Goal: Task Accomplishment & Management: Complete application form

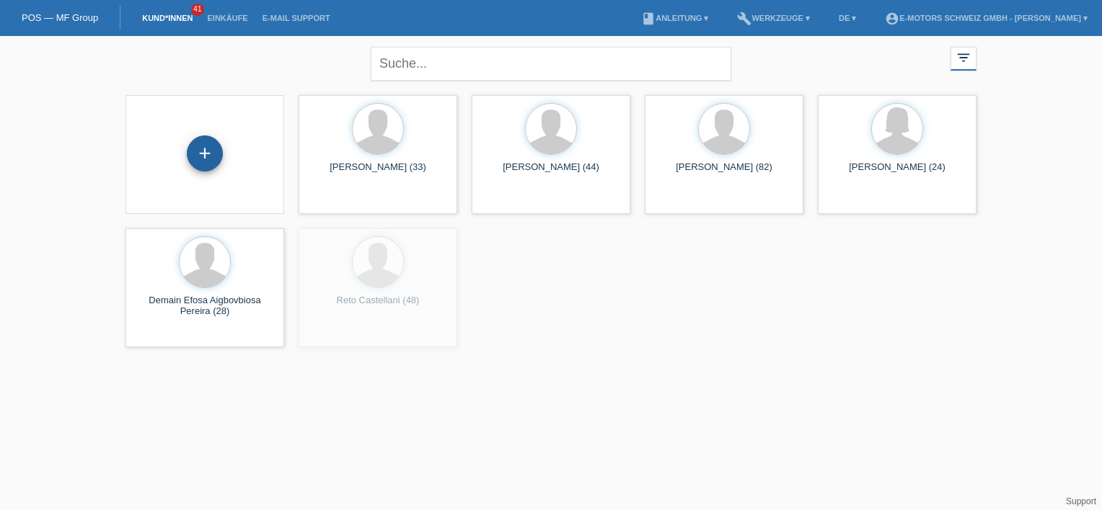
click at [205, 148] on div "+" at bounding box center [205, 154] width 36 height 36
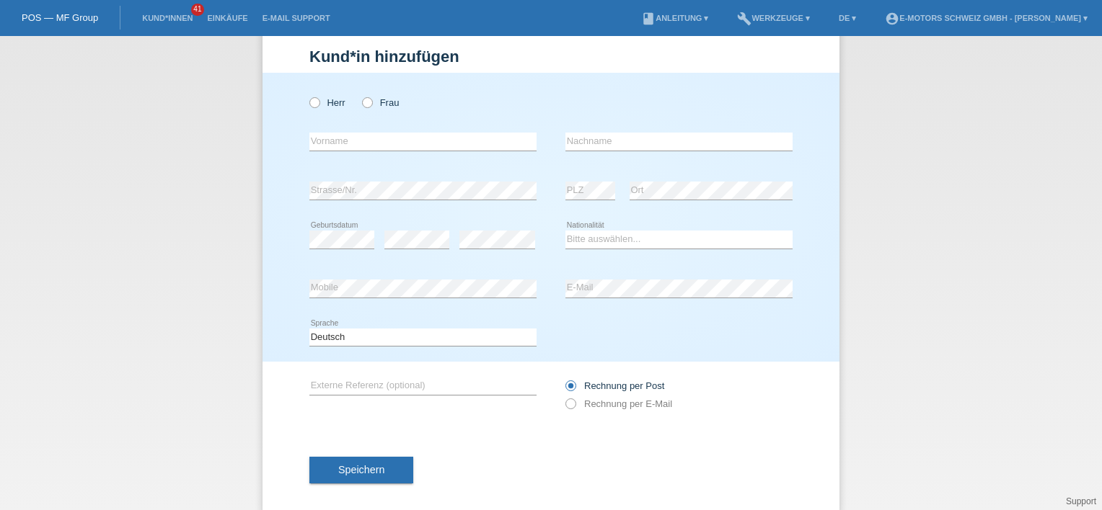
scroll to position [43, 0]
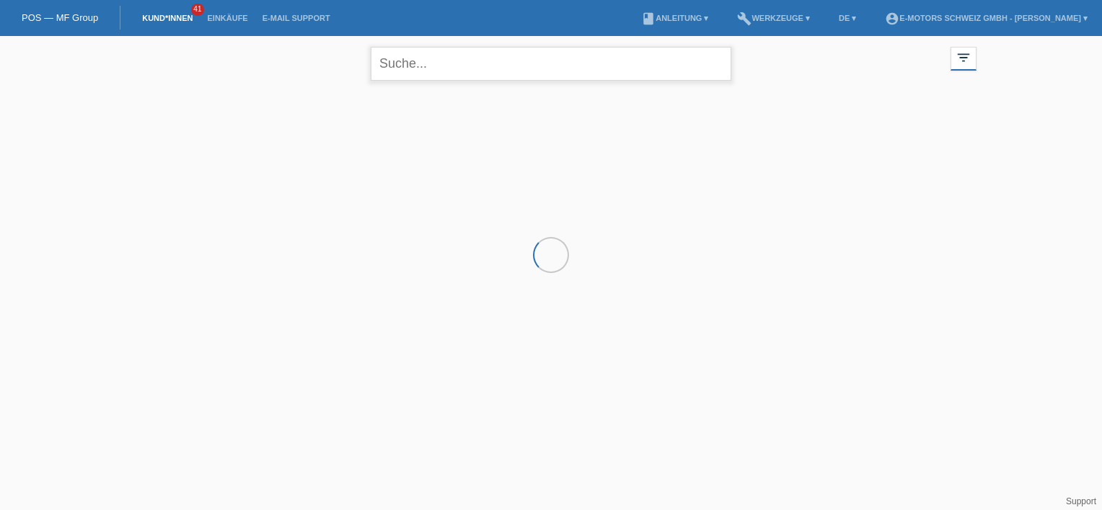
click at [422, 69] on input "text" at bounding box center [551, 64] width 360 height 34
click at [395, 71] on input "[PERSON_NAME]" at bounding box center [551, 64] width 360 height 34
type input "[PERSON_NAME]"
click at [716, 60] on icon "close" at bounding box center [714, 63] width 17 height 17
click at [236, 141] on div at bounding box center [550, 160] width 865 height 144
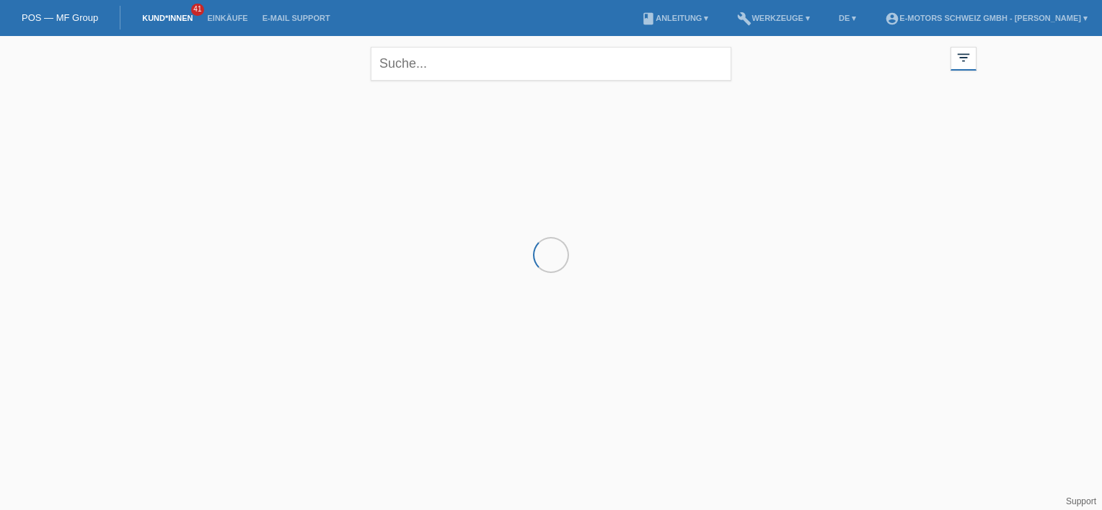
click at [179, 160] on div at bounding box center [550, 160] width 865 height 144
click at [164, 167] on div at bounding box center [550, 160] width 865 height 144
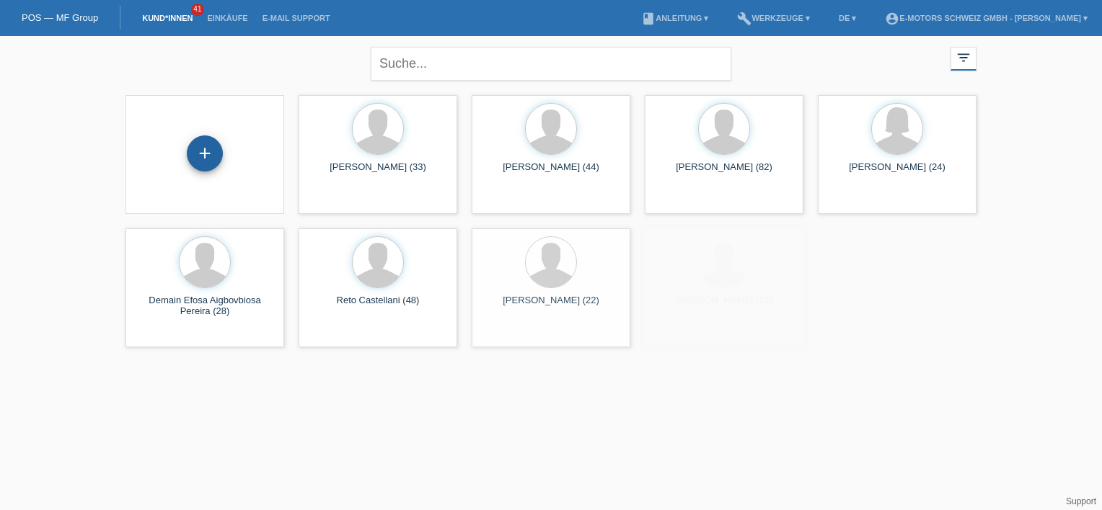
drag, startPoint x: 219, startPoint y: 130, endPoint x: 207, endPoint y: 146, distance: 20.6
click at [207, 146] on div "+" at bounding box center [204, 154] width 159 height 119
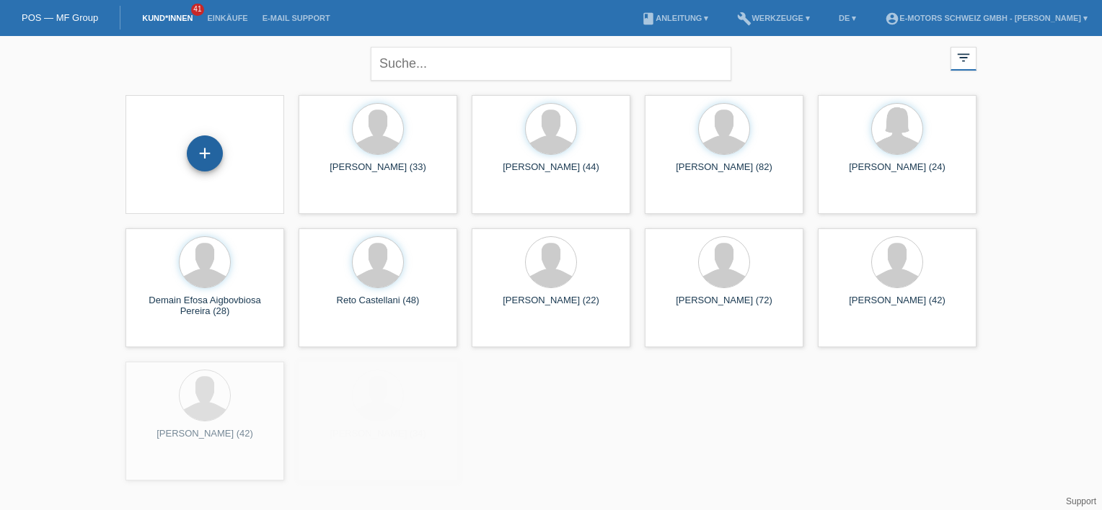
drag, startPoint x: 207, startPoint y: 146, endPoint x: 200, endPoint y: 167, distance: 21.9
click at [200, 167] on div "+" at bounding box center [205, 154] width 36 height 36
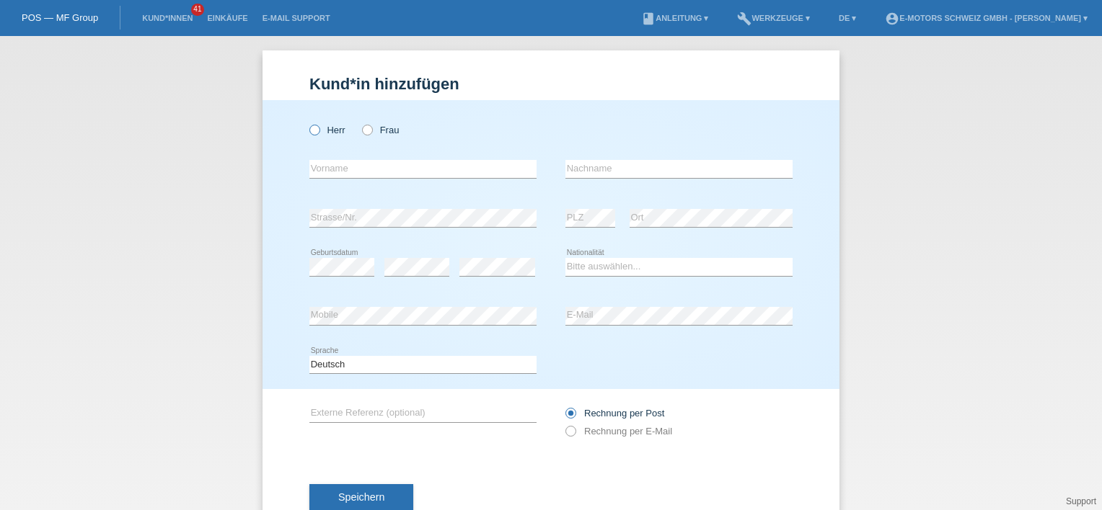
click at [327, 127] on label "Herr" at bounding box center [327, 130] width 36 height 11
click at [319, 127] on input "Herr" at bounding box center [313, 129] width 9 height 9
radio input "true"
click at [330, 156] on div "error Vorname" at bounding box center [422, 169] width 227 height 49
drag, startPoint x: 336, startPoint y: 169, endPoint x: 357, endPoint y: 155, distance: 25.0
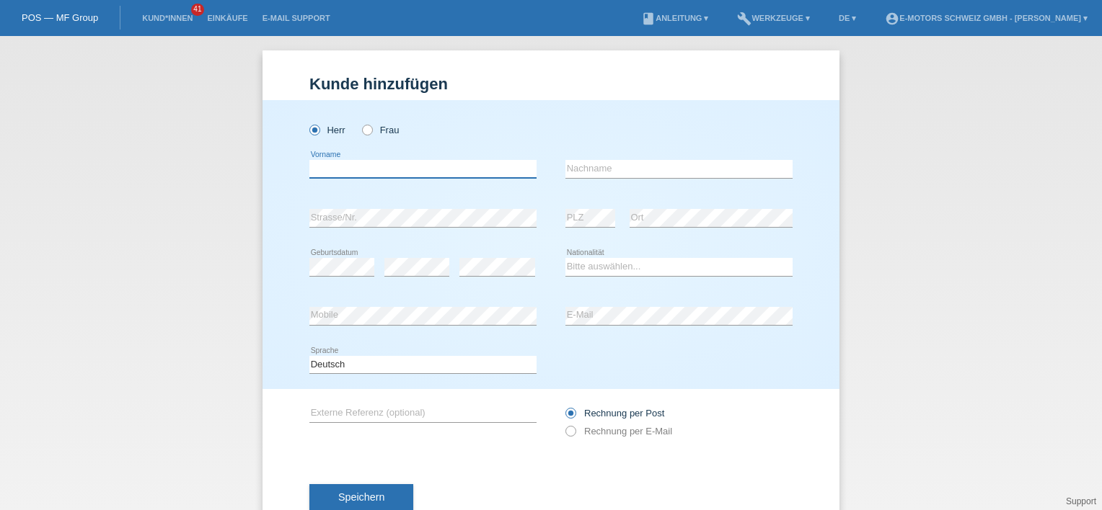
click at [336, 169] on input "text" at bounding box center [422, 169] width 227 height 18
paste input "Ocourt2889*"
drag, startPoint x: 374, startPoint y: 172, endPoint x: 252, endPoint y: 159, distance: 122.4
click at [252, 159] on div "Kund*in hinzufügen Kunde hinzufügen Kundin hinzufügen Herr Frau Ocourt2889* err…" at bounding box center [551, 273] width 1102 height 474
type input "[PERSON_NAME]"
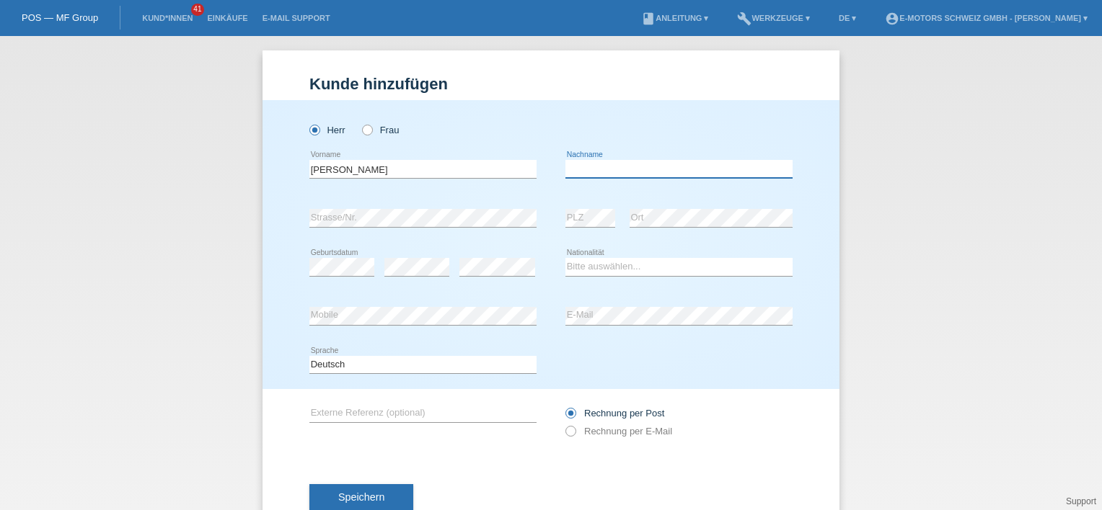
click at [603, 177] on div "error Nachname" at bounding box center [678, 169] width 227 height 19
type input "Beck"
click at [532, 101] on div "Herr Frau" at bounding box center [550, 122] width 483 height 45
click at [570, 206] on div "error PLZ" at bounding box center [590, 218] width 50 height 49
click at [573, 234] on div "error PLZ" at bounding box center [590, 218] width 50 height 49
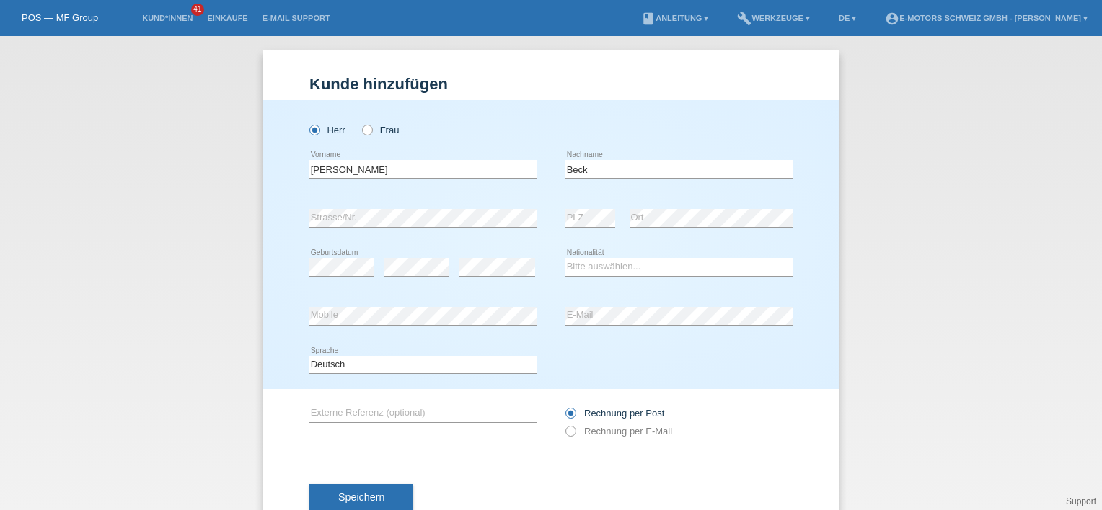
click at [440, 229] on div "error Strasse/Nr." at bounding box center [422, 218] width 227 height 49
click at [521, 115] on div "Herr Frau" at bounding box center [422, 122] width 227 height 45
click at [623, 272] on select "Bitte auswählen... Schweiz Deutschland Liechtenstein Österreich ------------ Af…" at bounding box center [678, 266] width 227 height 17
click at [589, 262] on select "Bitte auswählen... Schweiz Deutschland Liechtenstein Österreich ------------ Af…" at bounding box center [678, 266] width 227 height 17
select select "CH"
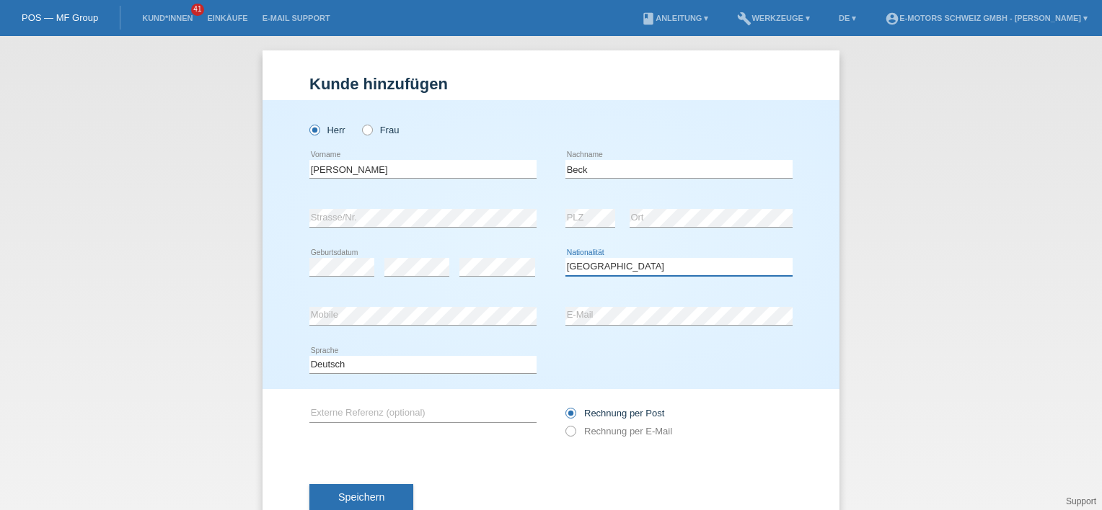
click at [565, 258] on select "Bitte auswählen... Schweiz Deutschland Liechtenstein Österreich ------------ Af…" at bounding box center [678, 266] width 227 height 17
click at [282, 323] on div "Herr Frau Brenda error Vorname C" at bounding box center [550, 244] width 577 height 289
click at [593, 305] on div "error E-Mail" at bounding box center [678, 316] width 227 height 49
click at [597, 355] on div "Herr Frau Brenda error Vorname C" at bounding box center [550, 244] width 577 height 289
click at [678, 353] on div "Deutsch Français Italiano English error Sprache" at bounding box center [550, 365] width 483 height 49
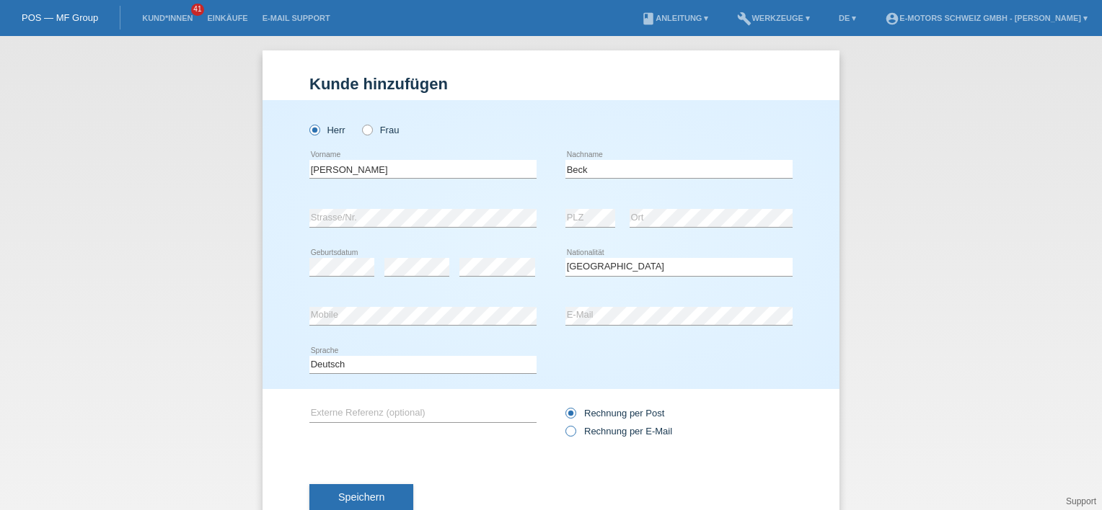
click at [572, 428] on label "Rechnung per E-Mail" at bounding box center [618, 431] width 107 height 11
click at [572, 428] on input "Rechnung per E-Mail" at bounding box center [569, 435] width 9 height 18
radio input "true"
click at [360, 495] on span "Speichern" at bounding box center [361, 498] width 46 height 12
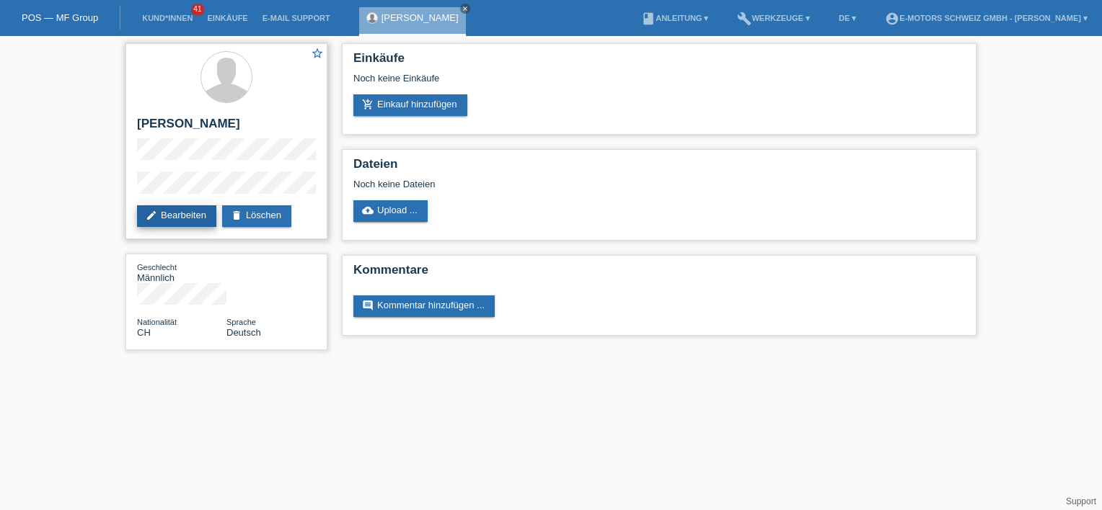
click at [187, 218] on link "edit Bearbeiten" at bounding box center [176, 216] width 79 height 22
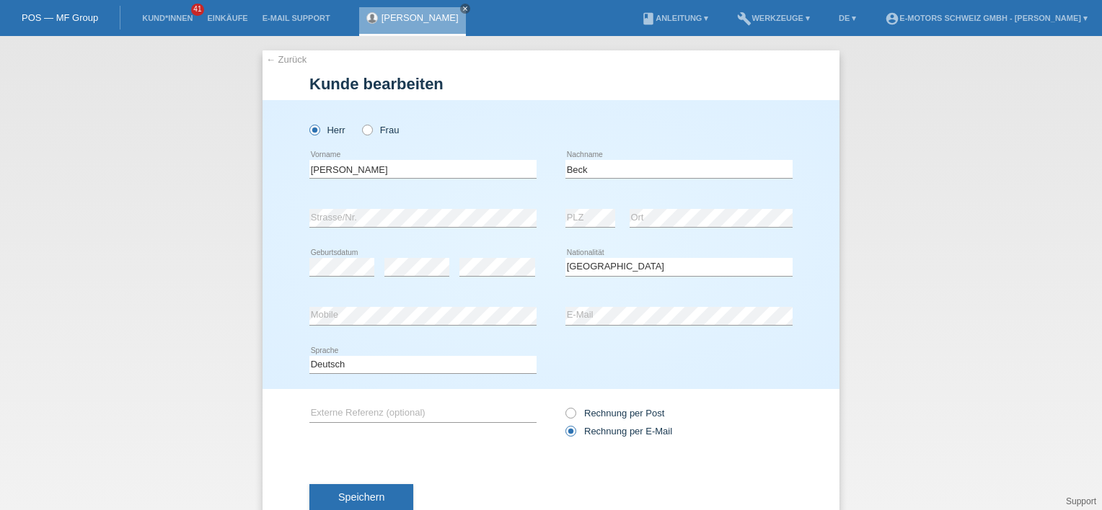
select select "CH"
click at [355, 132] on div "Herr Frau" at bounding box center [422, 130] width 227 height 30
click at [363, 136] on div "Herr Frau" at bounding box center [422, 130] width 227 height 30
click at [360, 123] on icon at bounding box center [360, 123] width 0 height 0
click at [366, 130] on input "Frau" at bounding box center [366, 129] width 9 height 9
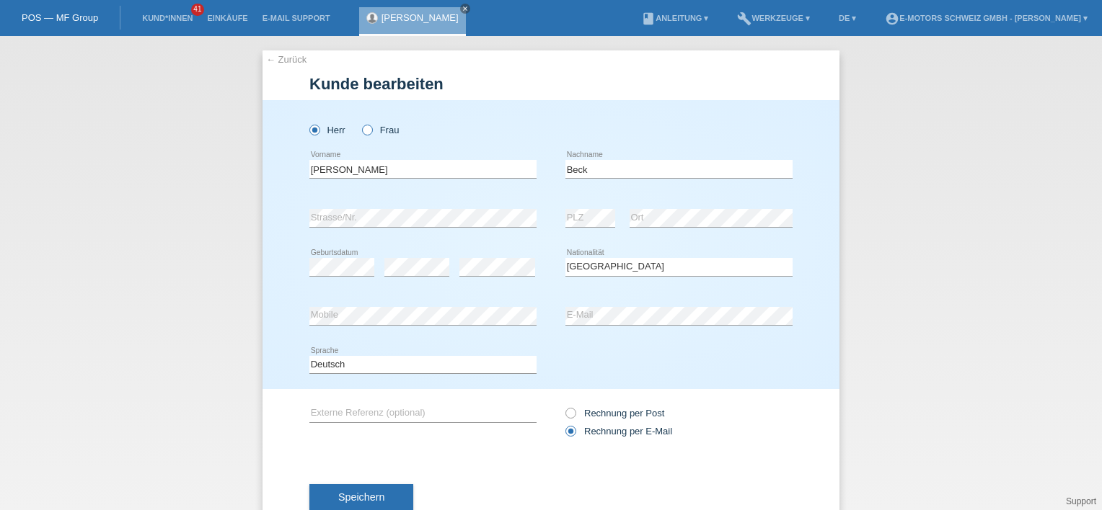
radio input "true"
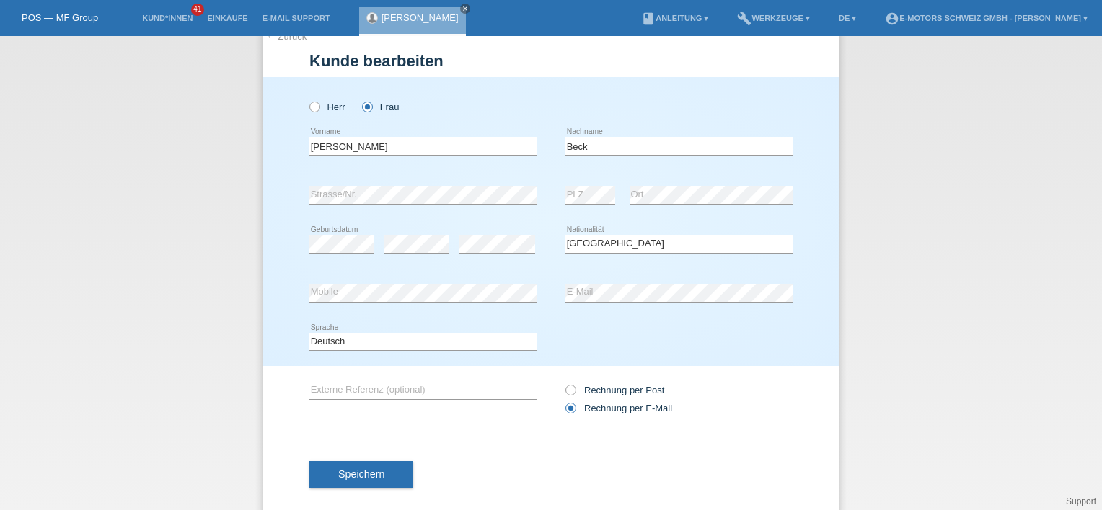
scroll to position [43, 0]
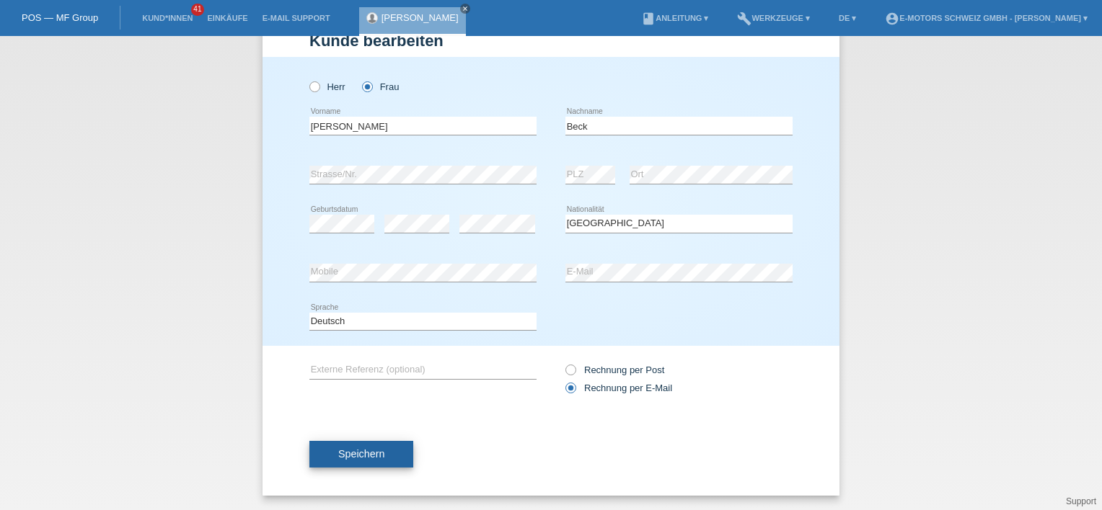
click at [363, 458] on span "Speichern" at bounding box center [361, 454] width 46 height 12
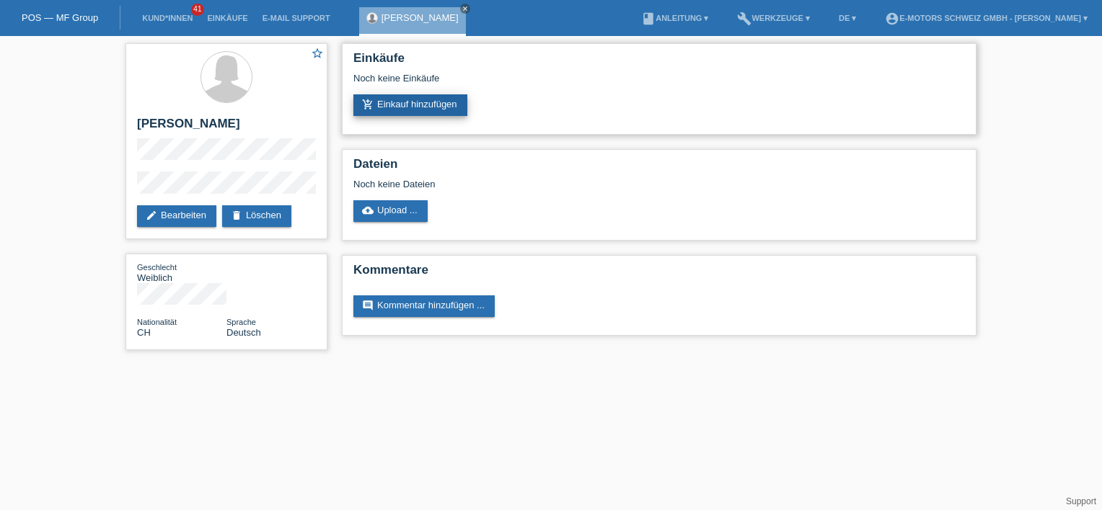
click at [420, 105] on link "add_shopping_cart Einkauf hinzufügen" at bounding box center [410, 105] width 114 height 22
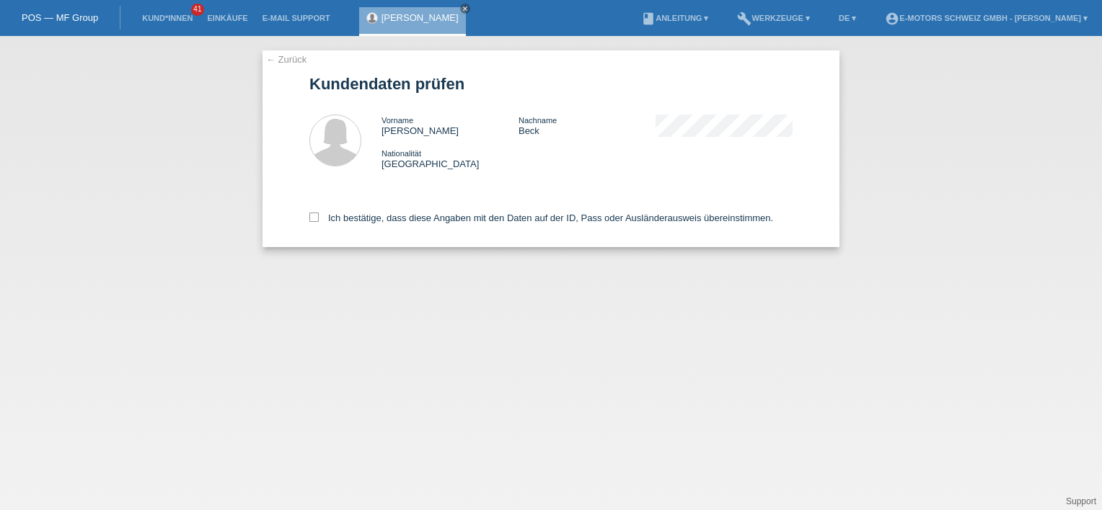
click at [372, 211] on div "Ich bestätige, dass diese Angaben mit den Daten auf der ID, Pass oder Ausländer…" at bounding box center [550, 215] width 483 height 63
click at [323, 217] on label "Ich bestätige, dass diese Angaben mit den Daten auf der ID, Pass oder Ausländer…" at bounding box center [541, 218] width 464 height 11
click at [319, 217] on input "Ich bestätige, dass diese Angaben mit den Daten auf der ID, Pass oder Ausländer…" at bounding box center [313, 217] width 9 height 9
checkbox input "true"
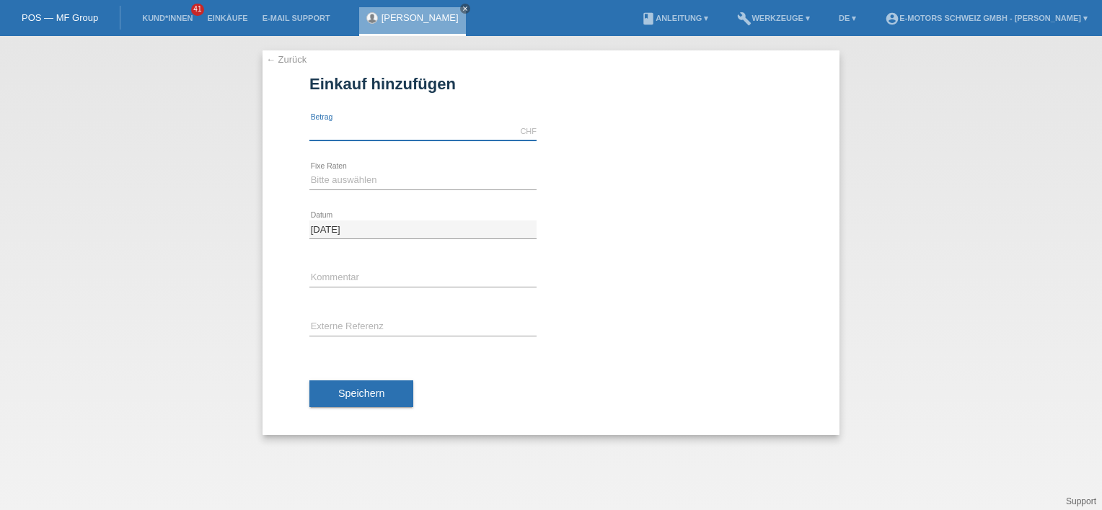
click at [342, 130] on input "text" at bounding box center [422, 132] width 227 height 18
type input "3790.00"
click at [637, 120] on div "3790.00 CHF error Betrag" at bounding box center [550, 131] width 483 height 49
click at [315, 179] on select "Bitte auswählen 12 Raten 24 Raten 36 Raten 48 Raten" at bounding box center [422, 180] width 227 height 17
select select "215"
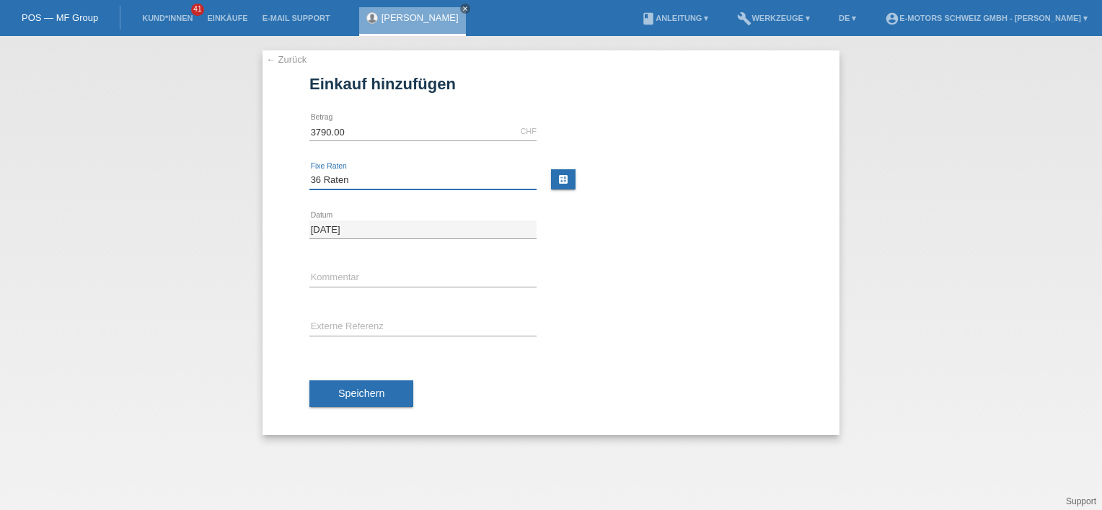
click at [309, 172] on select "Bitte auswählen 12 Raten 24 Raten 36 Raten 48 Raten" at bounding box center [422, 180] width 227 height 17
click at [351, 392] on span "Speichern" at bounding box center [361, 394] width 46 height 12
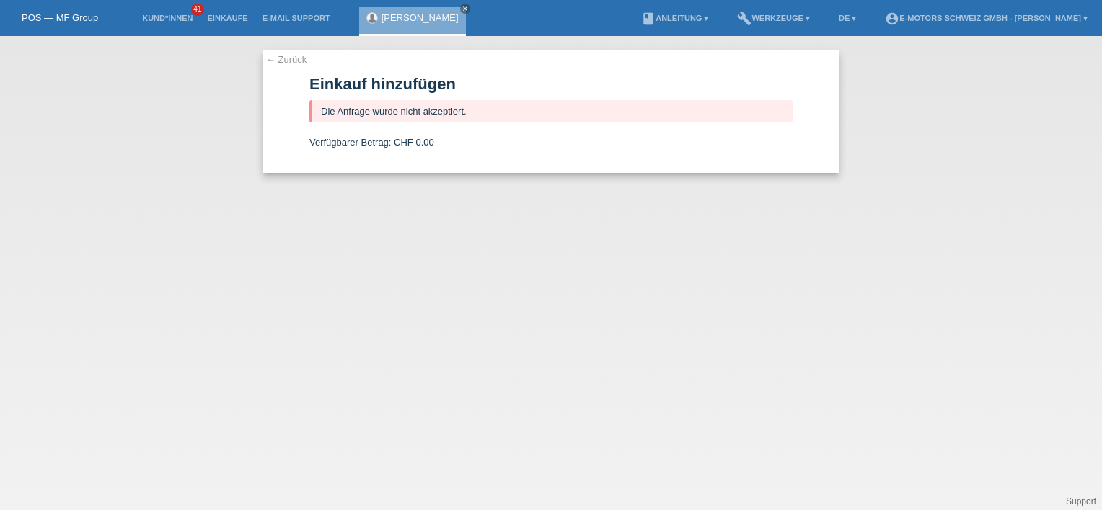
click at [288, 58] on link "← Zurück" at bounding box center [286, 59] width 40 height 11
